Goal: Transaction & Acquisition: Subscribe to service/newsletter

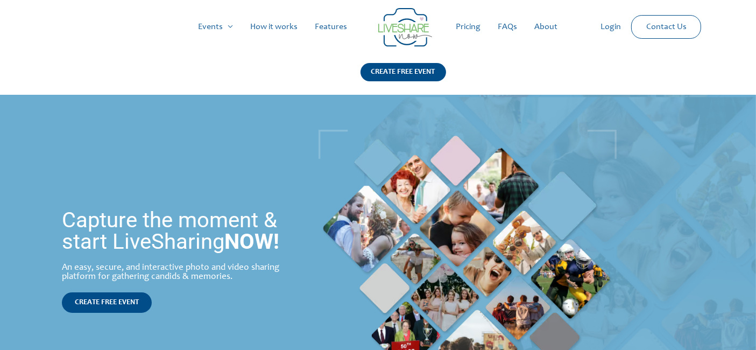
click at [474, 24] on link "Pricing" at bounding box center [468, 27] width 42 height 34
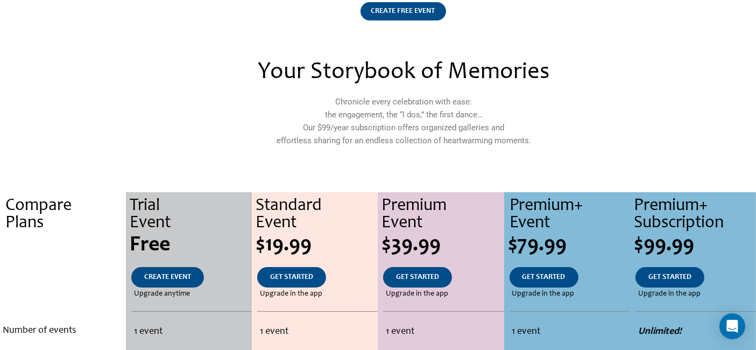
scroll to position [119, 0]
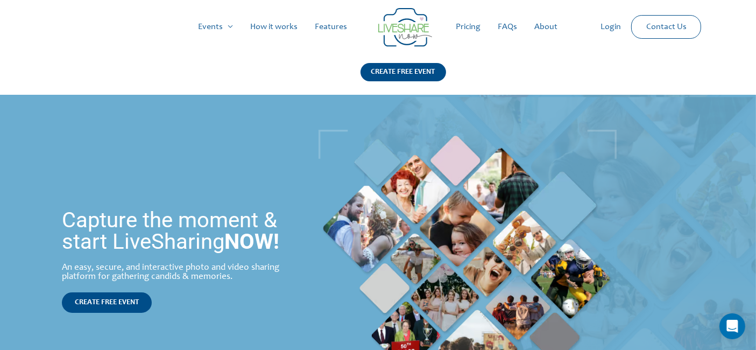
click at [472, 25] on link "Pricing" at bounding box center [468, 27] width 42 height 34
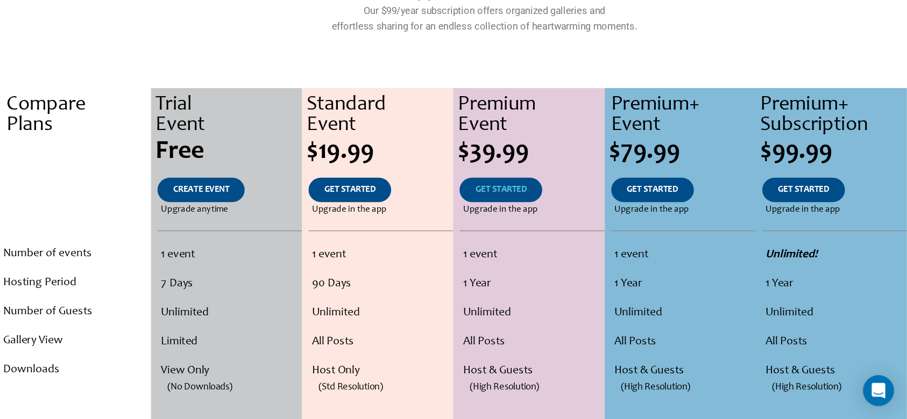
scroll to position [179, 0]
